Goal: Navigation & Orientation: Find specific page/section

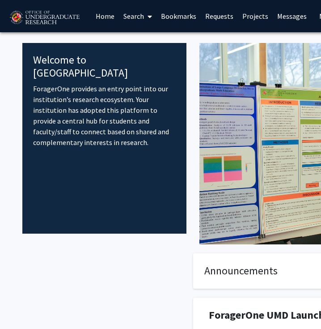
click at [141, 17] on link "Search" at bounding box center [138, 15] width 38 height 31
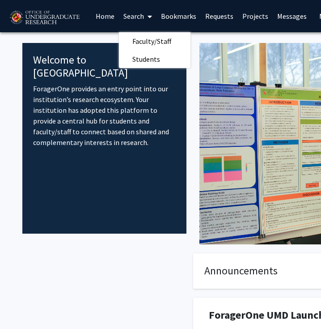
click at [141, 17] on link "Search" at bounding box center [138, 15] width 38 height 31
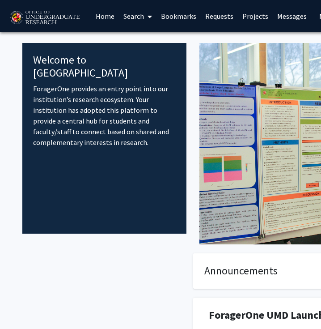
click at [146, 21] on span at bounding box center [148, 16] width 8 height 31
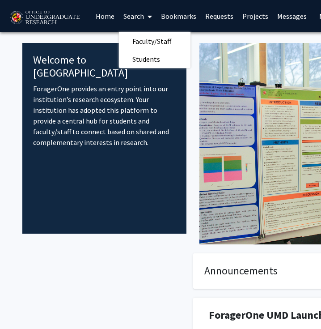
click at [145, 19] on span at bounding box center [148, 16] width 8 height 31
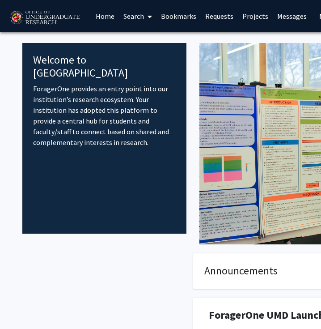
click at [120, 16] on link "Search" at bounding box center [138, 15] width 38 height 31
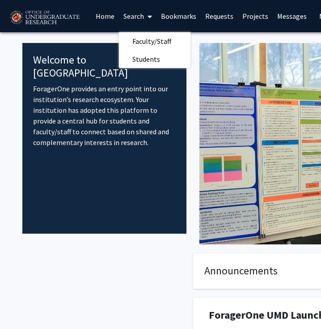
click at [130, 16] on link "Search" at bounding box center [138, 15] width 38 height 31
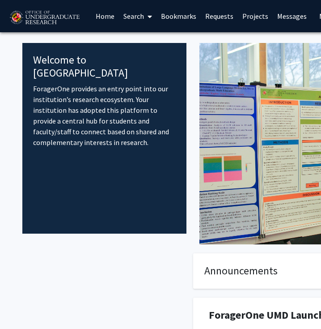
click at [118, 173] on div "Welcome to ForagerOne ForagerOne provides an entry point into our institution’s…" at bounding box center [104, 138] width 164 height 190
click at [117, 181] on div "Welcome to ForagerOne ForagerOne provides an entry point into our institution’s…" at bounding box center [104, 138] width 164 height 190
click at [82, 151] on div "Welcome to ForagerOne ForagerOne provides an entry point into our institution’s…" at bounding box center [104, 138] width 164 height 190
drag, startPoint x: 108, startPoint y: 127, endPoint x: 93, endPoint y: 128, distance: 14.3
click at [93, 128] on p "ForagerOne provides an entry point into our institution’s research ecosystem. Y…" at bounding box center [104, 115] width 143 height 64
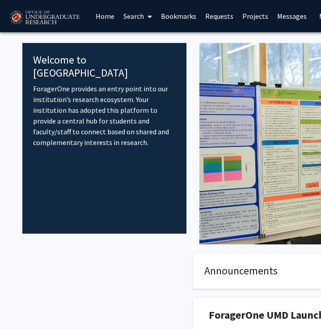
click at [93, 129] on p "ForagerOne provides an entry point into our institution’s research ecosystem. Y…" at bounding box center [104, 115] width 143 height 64
click at [54, 213] on div "Welcome to ForagerOne ForagerOne provides an entry point into our institution’s…" at bounding box center [104, 138] width 164 height 190
drag, startPoint x: 102, startPoint y: 134, endPoint x: 80, endPoint y: 99, distance: 41.2
click at [80, 98] on p "ForagerOne provides an entry point into our institution’s research ecosystem. Y…" at bounding box center [104, 115] width 143 height 64
click at [77, 142] on div "Welcome to ForagerOne ForagerOne provides an entry point into our institution’s…" at bounding box center [104, 138] width 164 height 190
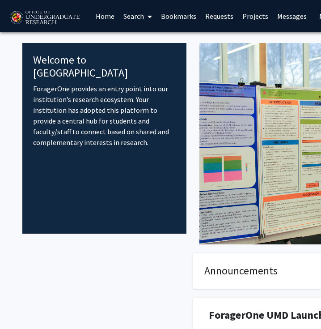
click at [59, 127] on p "ForagerOne provides an entry point into our institution’s research ecosystem. Y…" at bounding box center [104, 115] width 143 height 64
drag, startPoint x: 94, startPoint y: 131, endPoint x: 52, endPoint y: 114, distance: 45.3
click at [40, 105] on p "ForagerOne provides an entry point into our institution’s research ecosystem. Y…" at bounding box center [104, 115] width 143 height 64
click at [71, 142] on div "Welcome to ForagerOne ForagerOne provides an entry point into our institution’s…" at bounding box center [104, 138] width 164 height 190
click at [125, 16] on link "Search" at bounding box center [138, 15] width 38 height 31
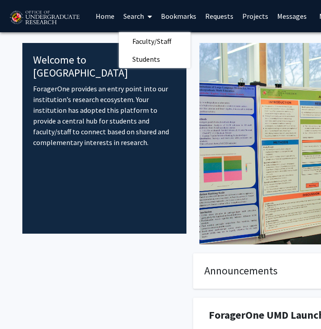
click at [135, 30] on link "Search" at bounding box center [138, 15] width 38 height 31
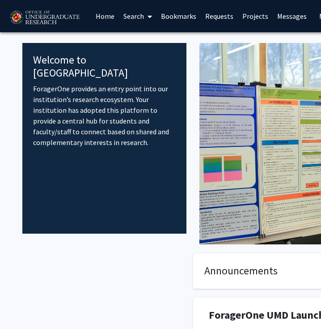
click at [131, 23] on link "Search" at bounding box center [138, 15] width 38 height 31
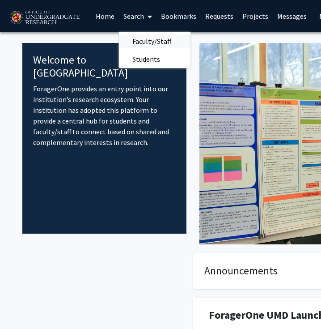
click at [134, 38] on span "Faculty/Staff" at bounding box center [152, 41] width 66 height 18
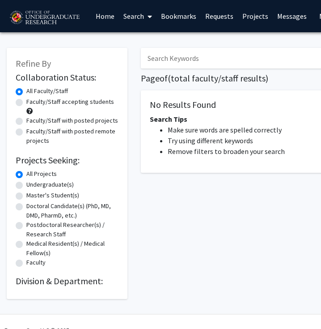
click at [274, 21] on link "Messages" at bounding box center [292, 15] width 38 height 31
